Goal: Find contact information: Find contact information

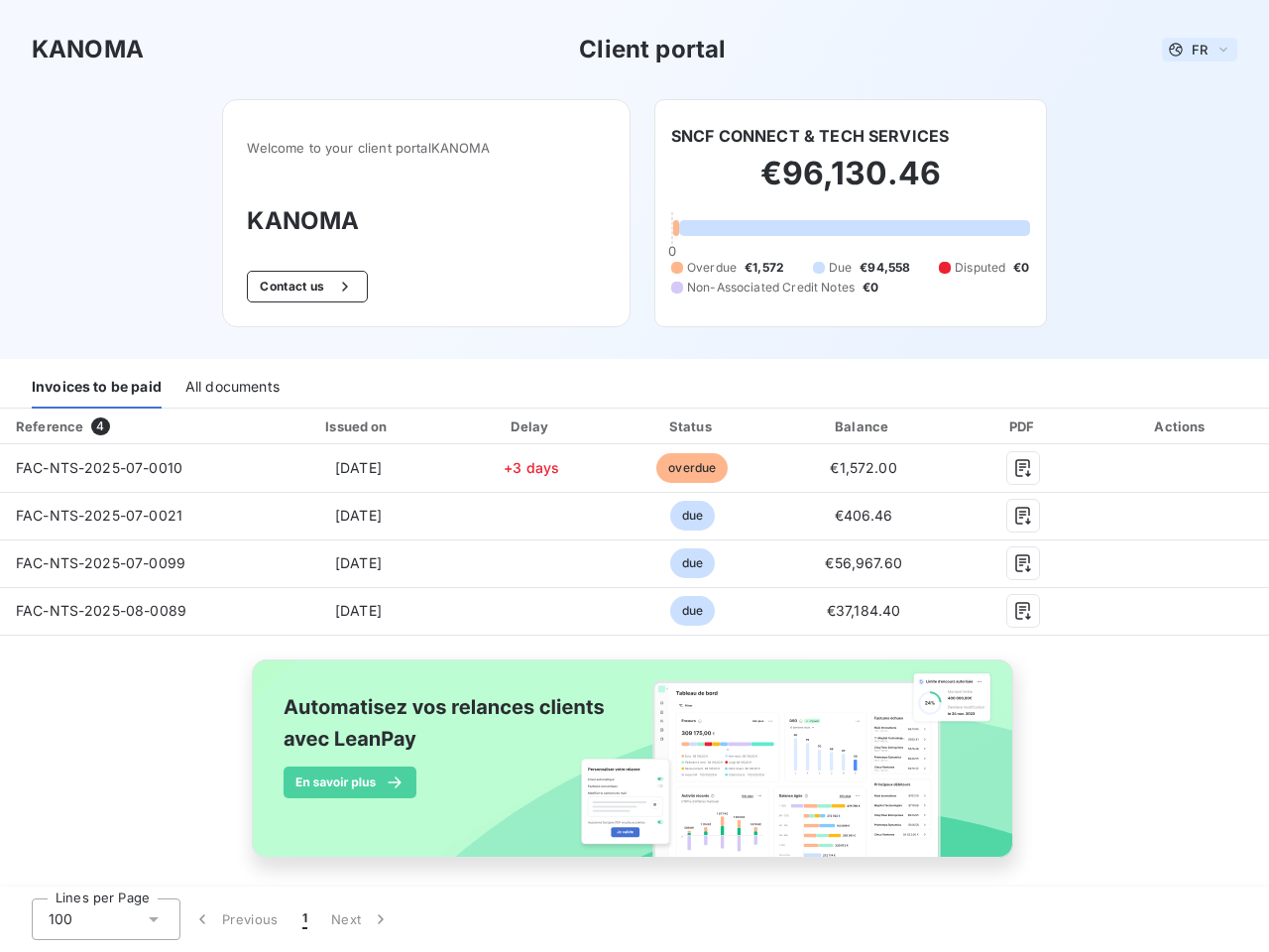
click at [1191, 50] on span "FR" at bounding box center [1199, 50] width 16 height 16
click at [297, 287] on button "Contact us" at bounding box center [307, 287] width 120 height 32
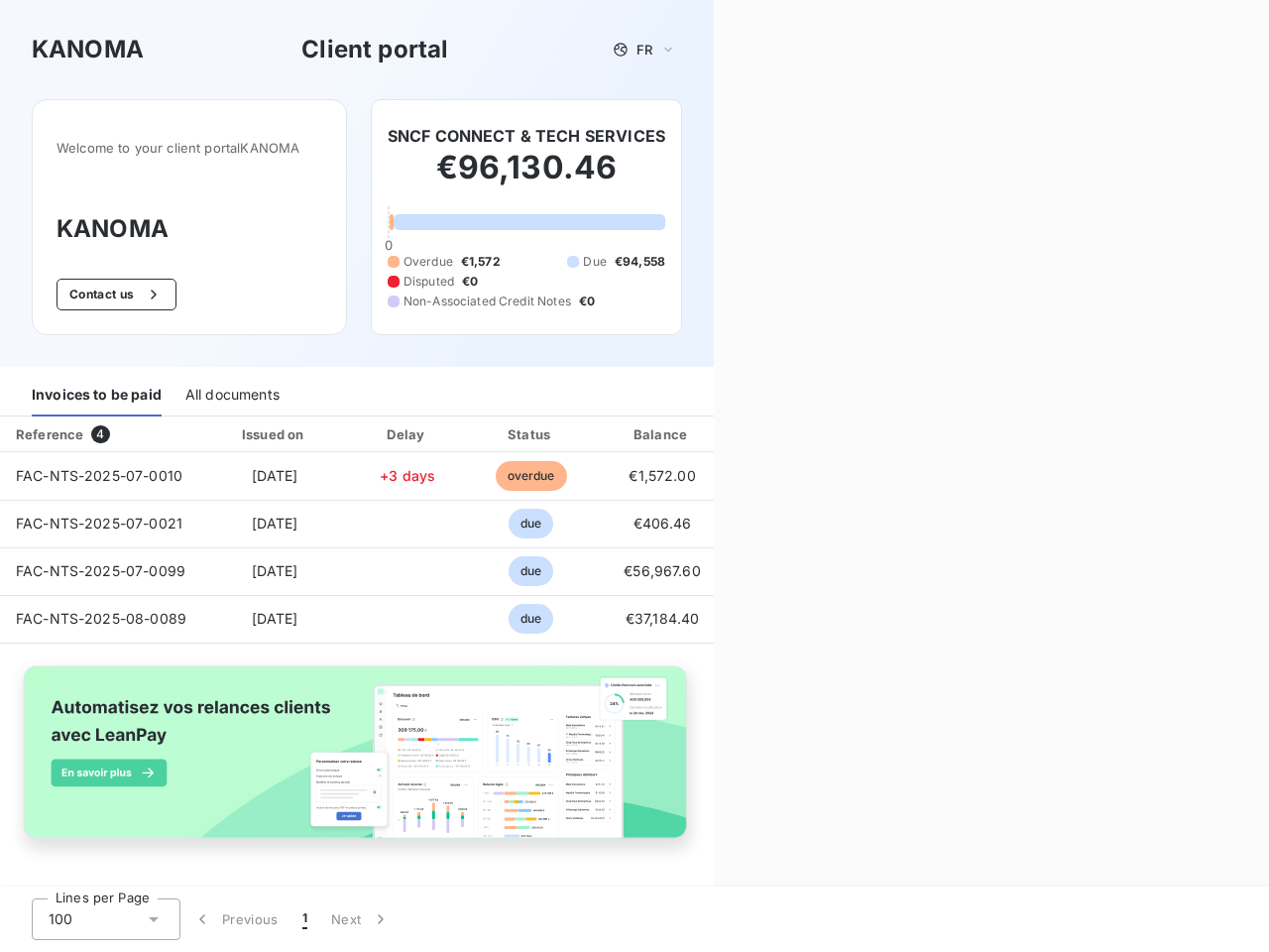
click at [802, 135] on div "Contact us Fill out the form below, and a member of our team will get back to y…" at bounding box center [991, 476] width 555 height 952
